Goal: Task Accomplishment & Management: Manage account settings

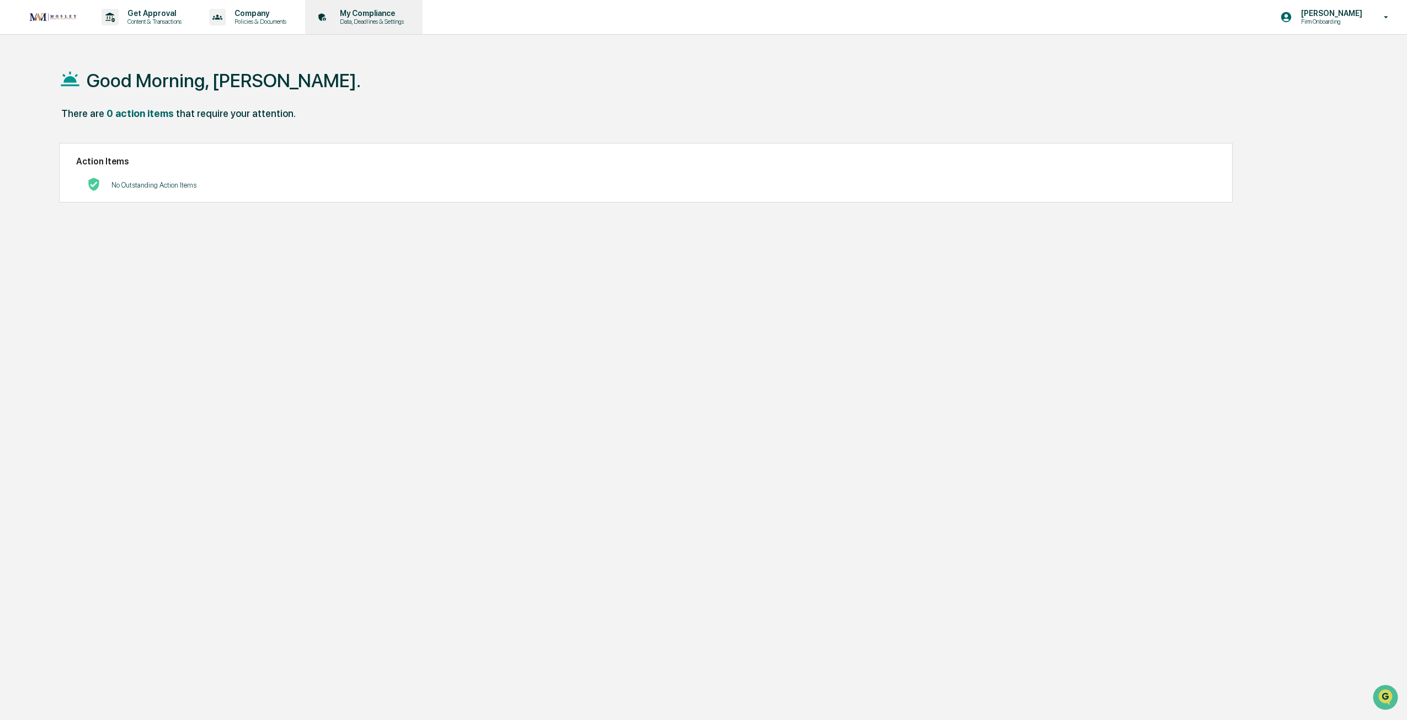
click at [384, 23] on p "Data, Deadlines & Settings" at bounding box center [370, 22] width 78 height 8
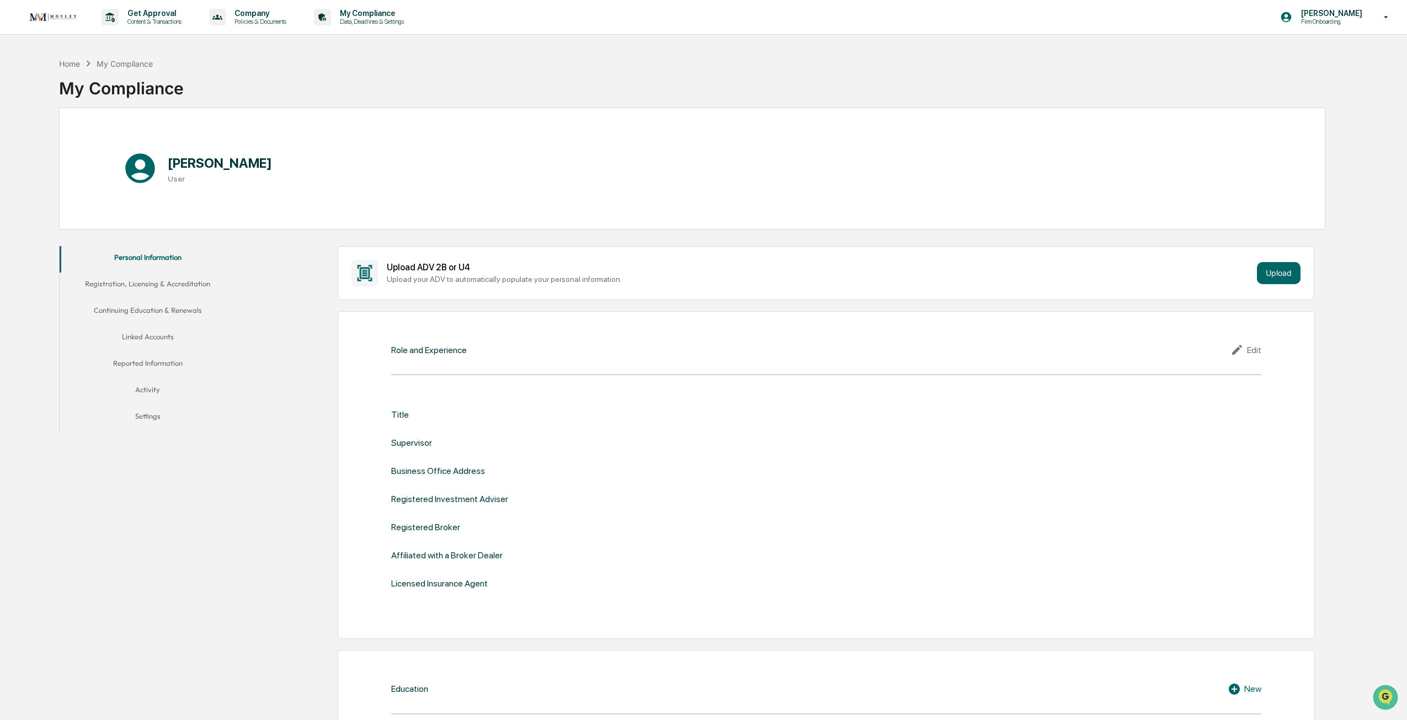
click at [157, 341] on button "Linked Accounts" at bounding box center [148, 339] width 177 height 26
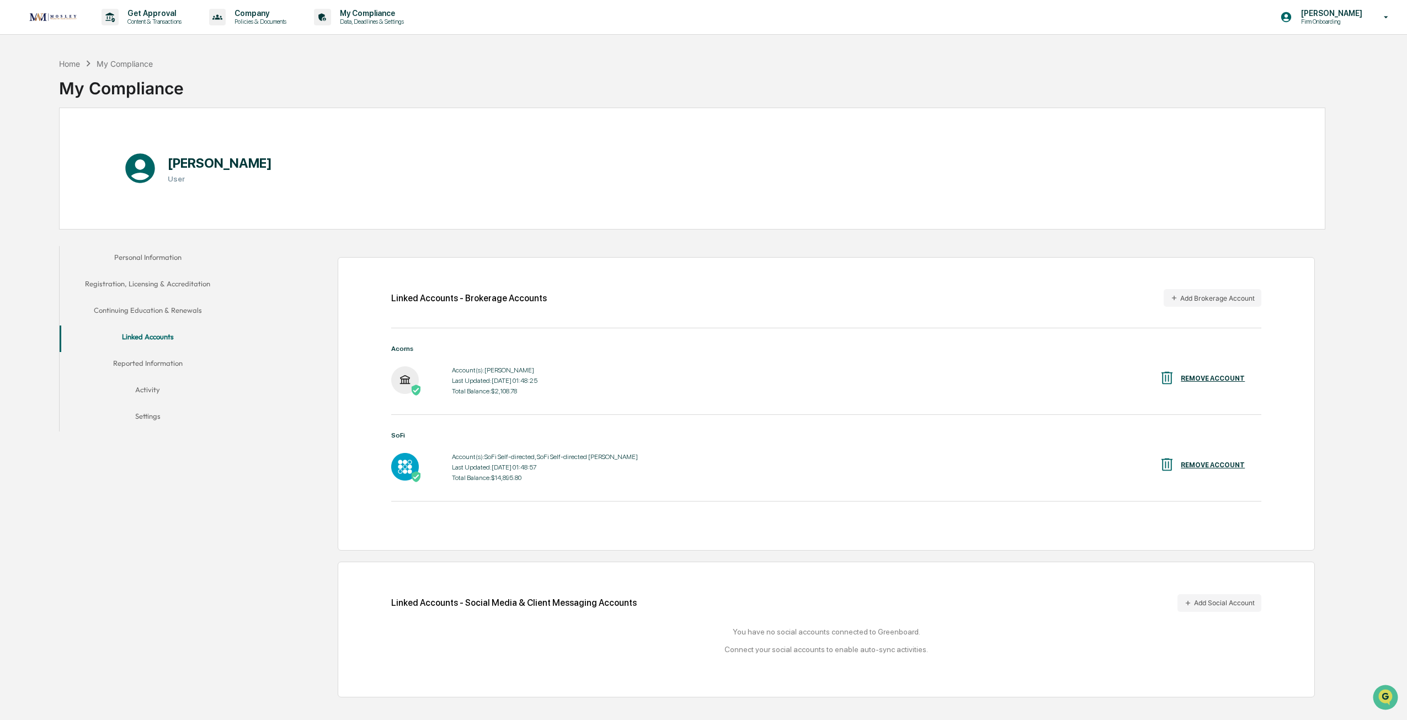
click at [162, 285] on button "Registration, Licensing & Accreditation" at bounding box center [148, 286] width 177 height 26
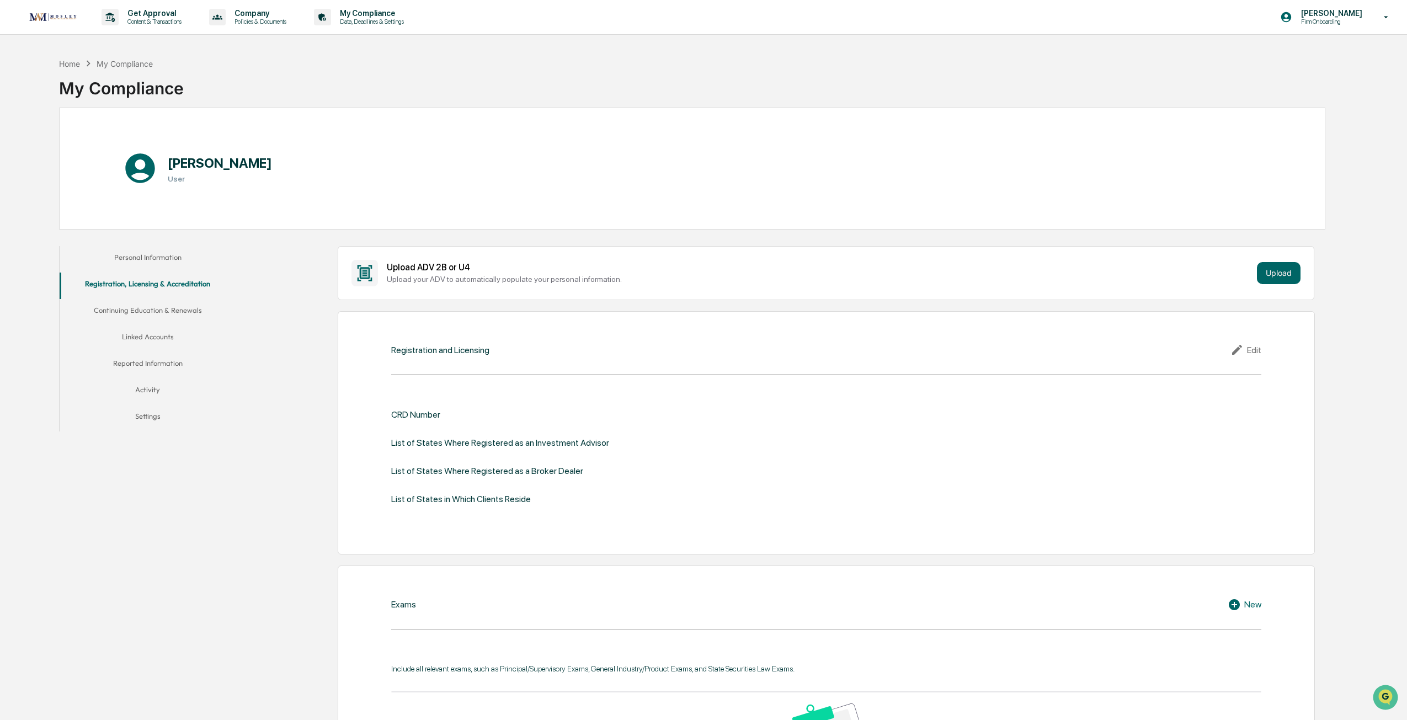
click at [145, 315] on button "Continuing Education & Renewals" at bounding box center [148, 312] width 177 height 26
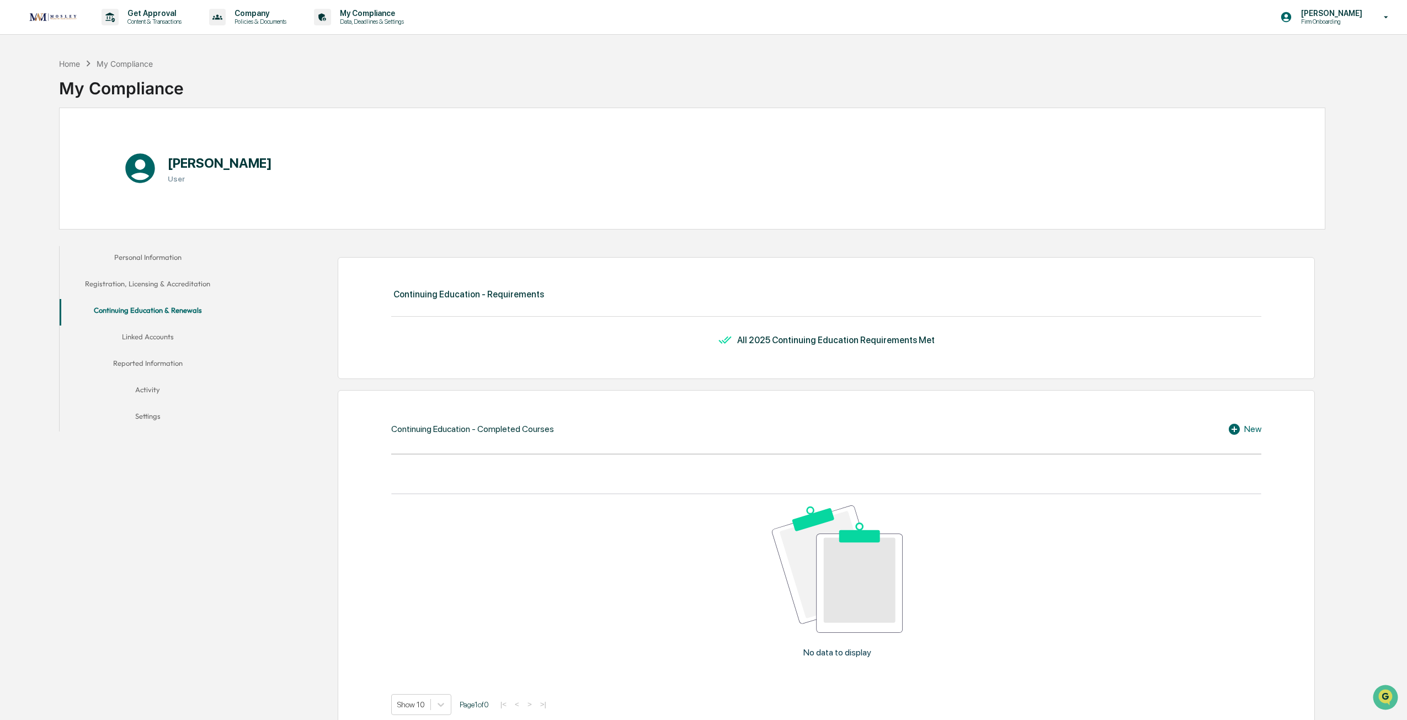
click at [152, 277] on button "Registration, Licensing & Accreditation" at bounding box center [148, 286] width 177 height 26
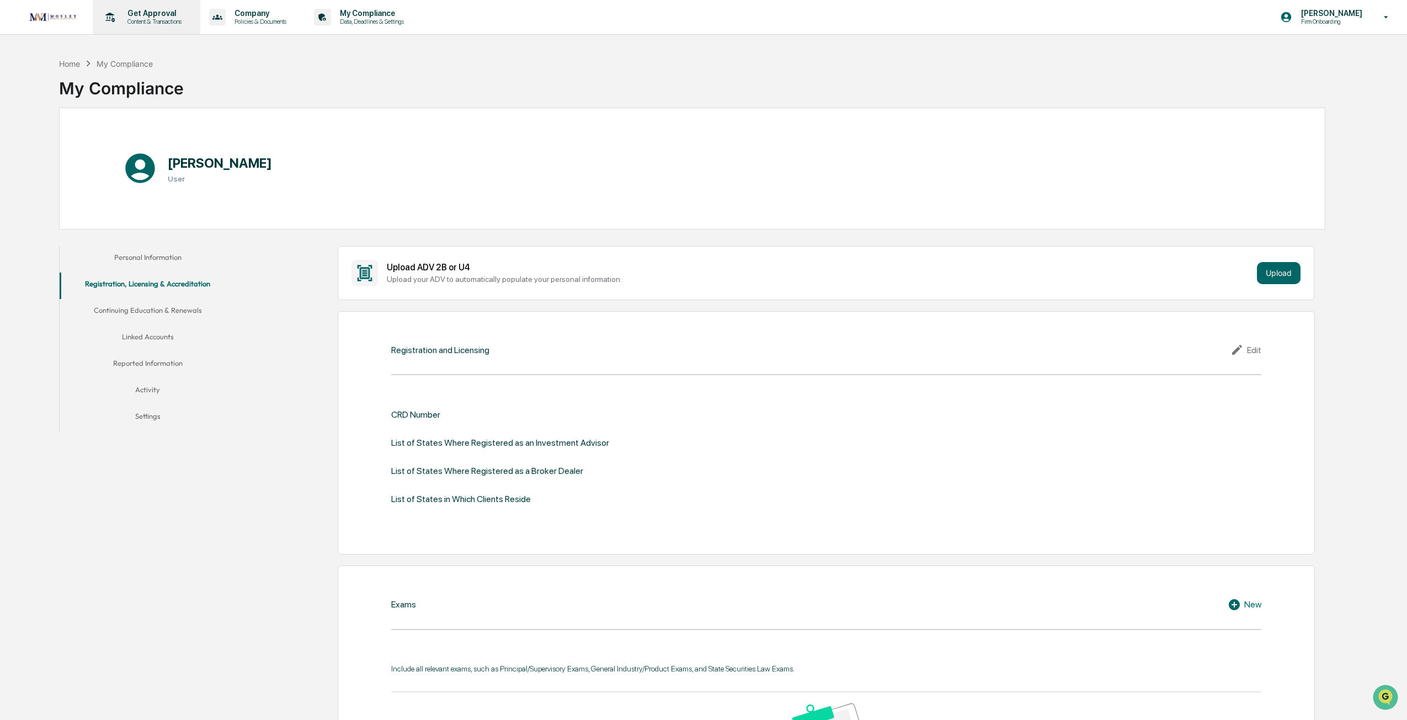
click at [130, 17] on p "Get Approval" at bounding box center [153, 13] width 68 height 9
